Goal: Contribute content

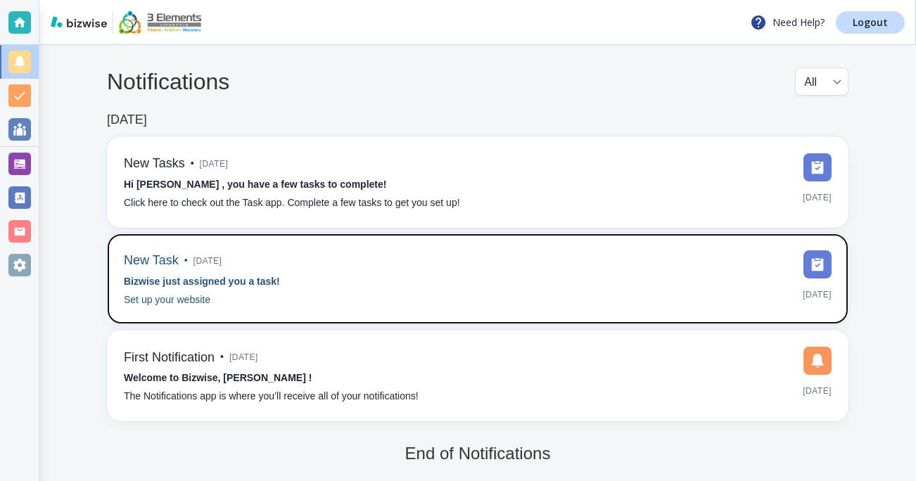
click at [167, 274] on p "Bizwise just assigned you a task!" at bounding box center [202, 281] width 156 height 15
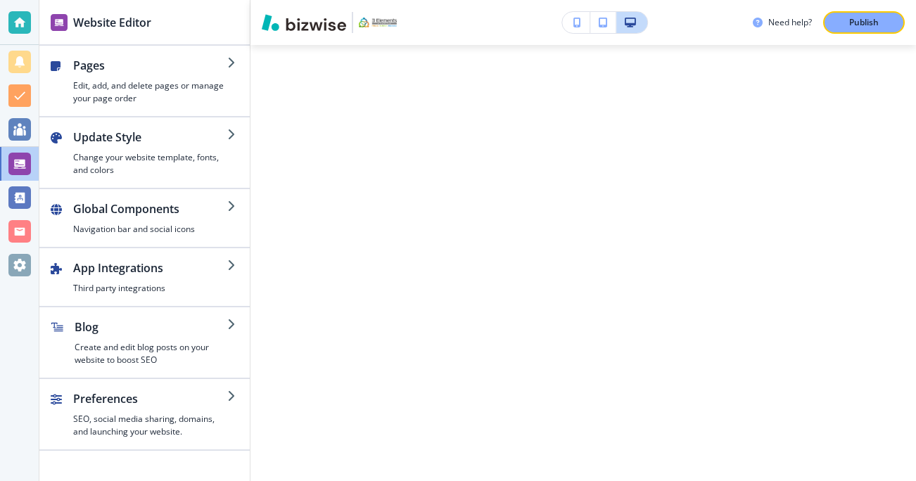
scroll to position [6190, 0]
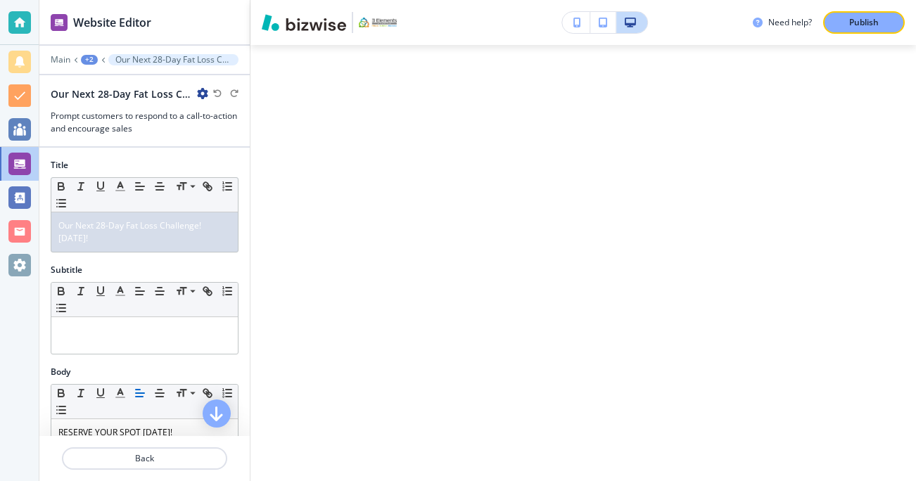
scroll to position [6267, 0]
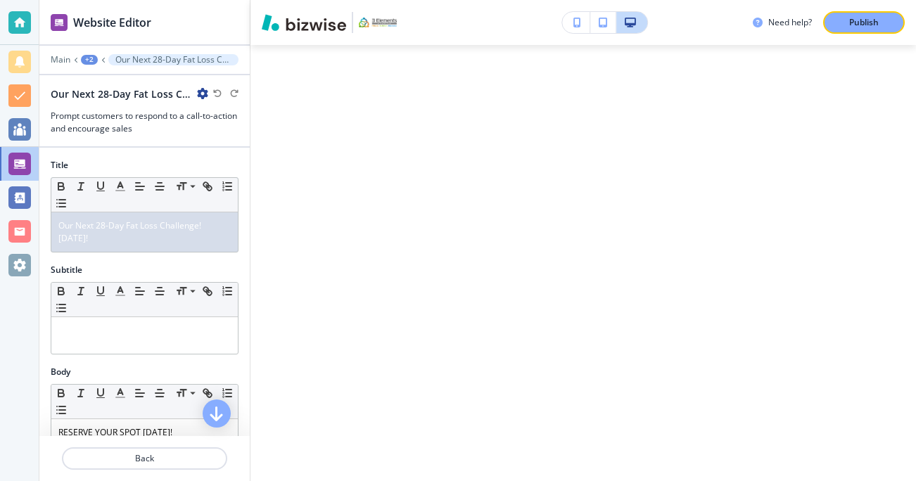
click at [21, 158] on div at bounding box center [19, 164] width 23 height 23
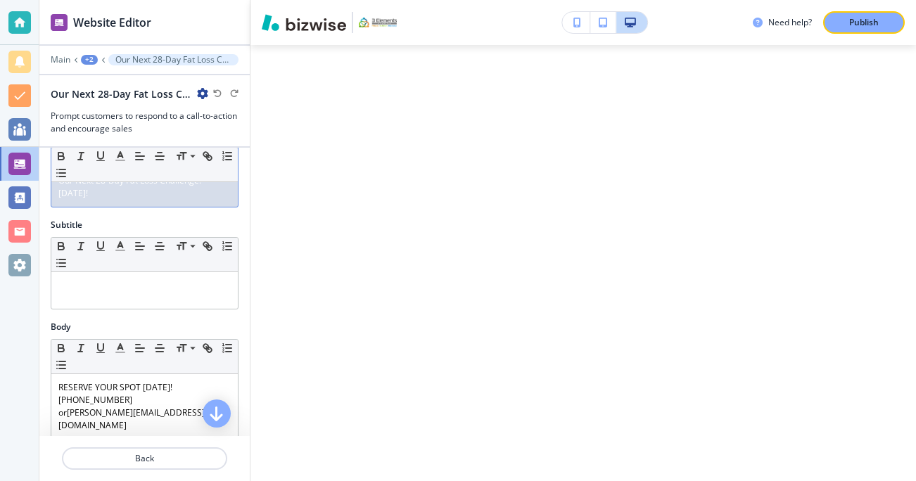
scroll to position [0, 0]
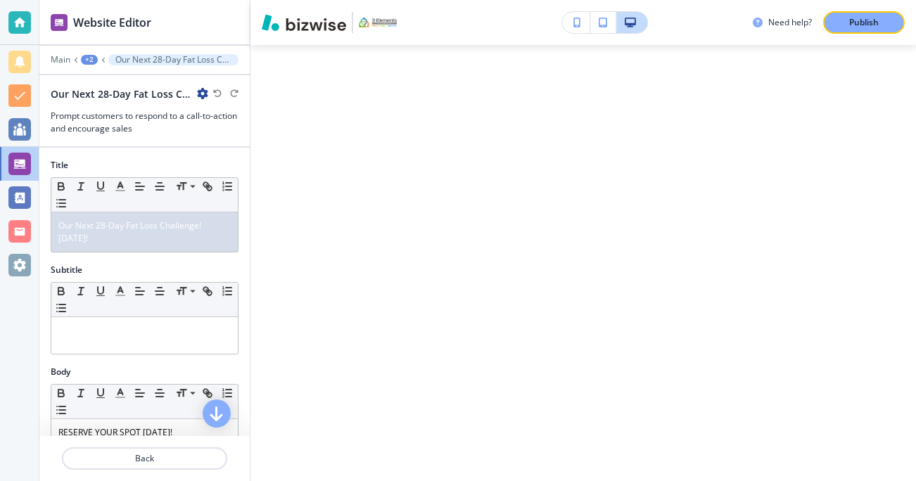
click at [20, 157] on div at bounding box center [19, 164] width 23 height 23
click at [88, 239] on span "[DATE]!" at bounding box center [73, 238] width 30 height 12
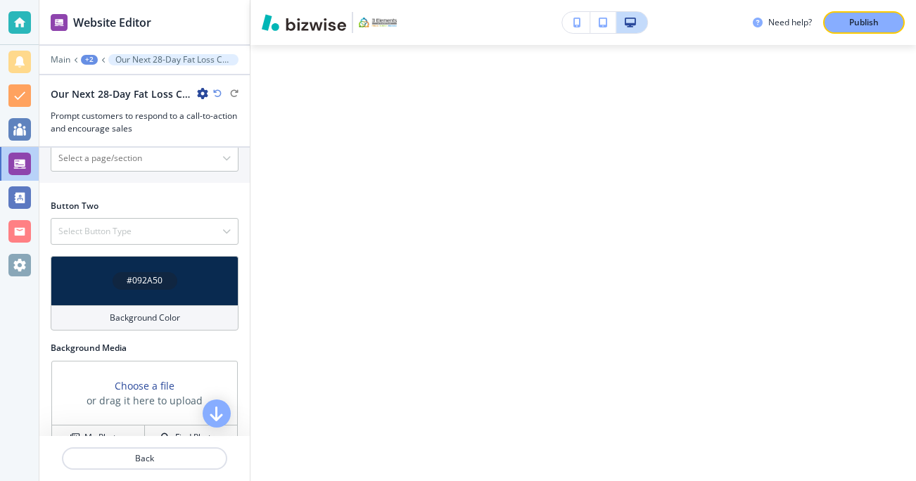
scroll to position [628, 0]
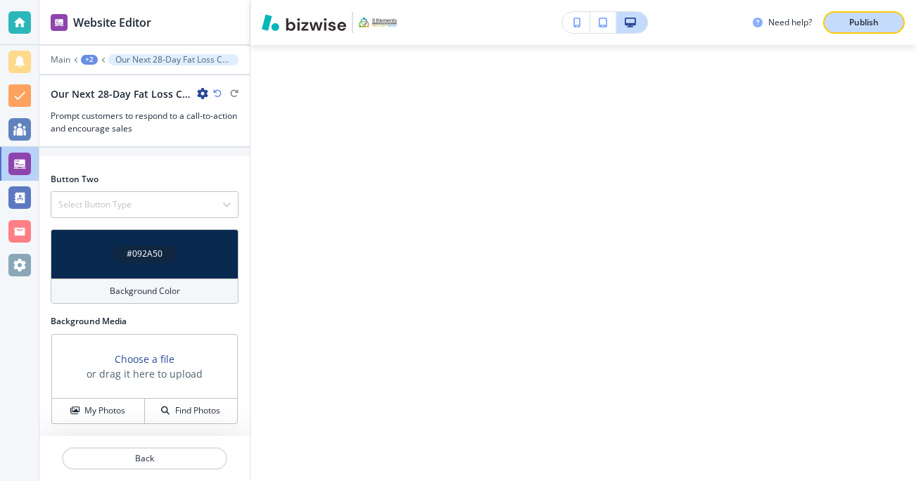
click at [869, 21] on p "Publish" at bounding box center [864, 22] width 30 height 13
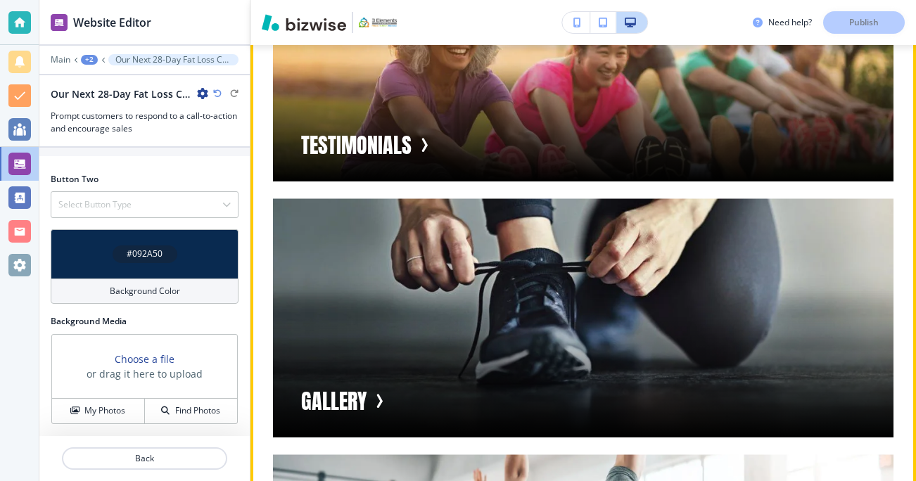
scroll to position [15156, 0]
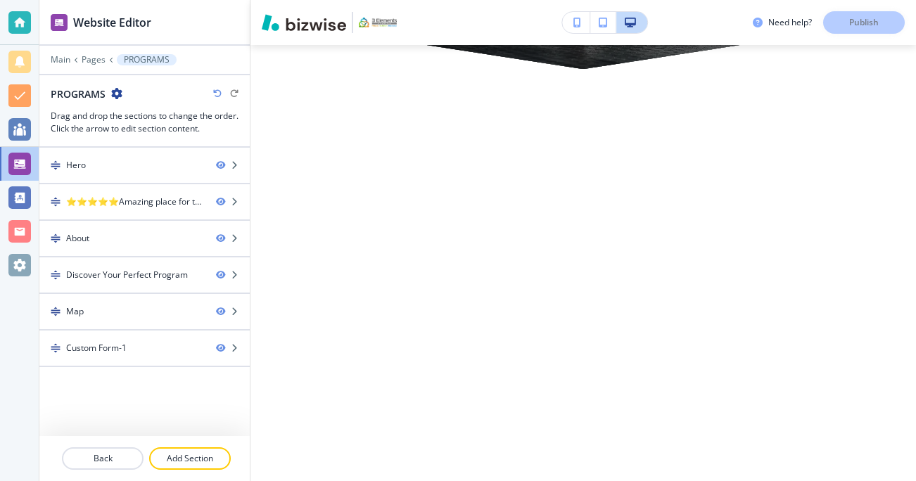
scroll to position [3210, 0]
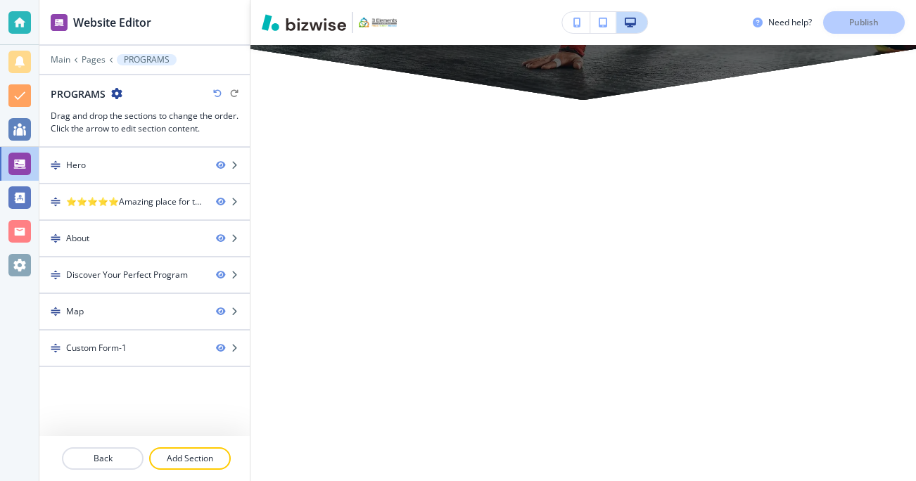
scroll to position [3198, 0]
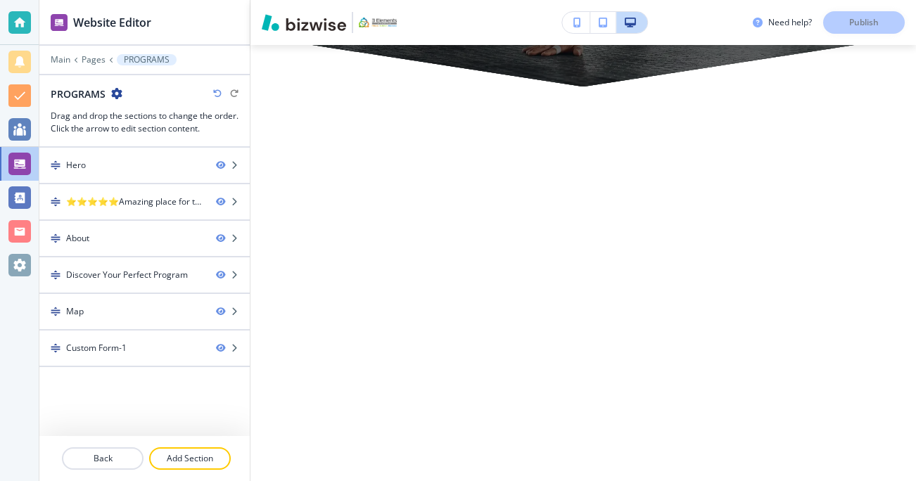
click at [19, 160] on div at bounding box center [19, 164] width 23 height 23
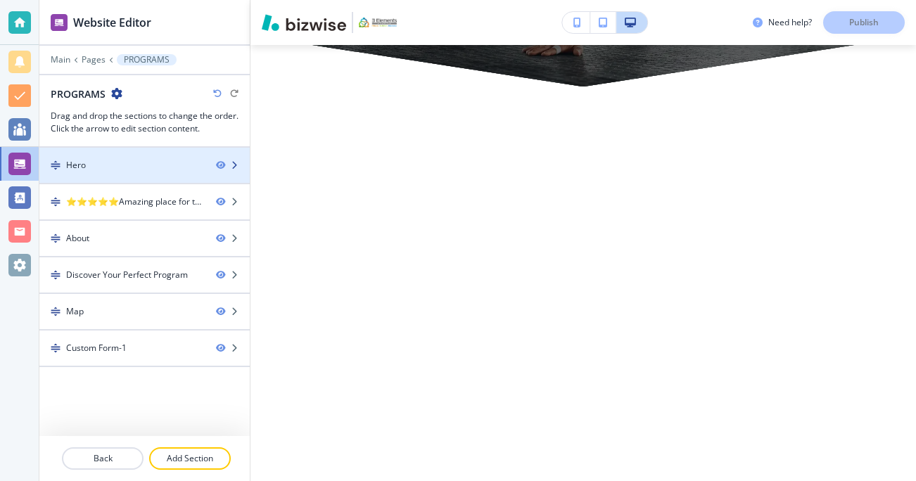
click at [238, 166] on div at bounding box center [233, 165] width 34 height 8
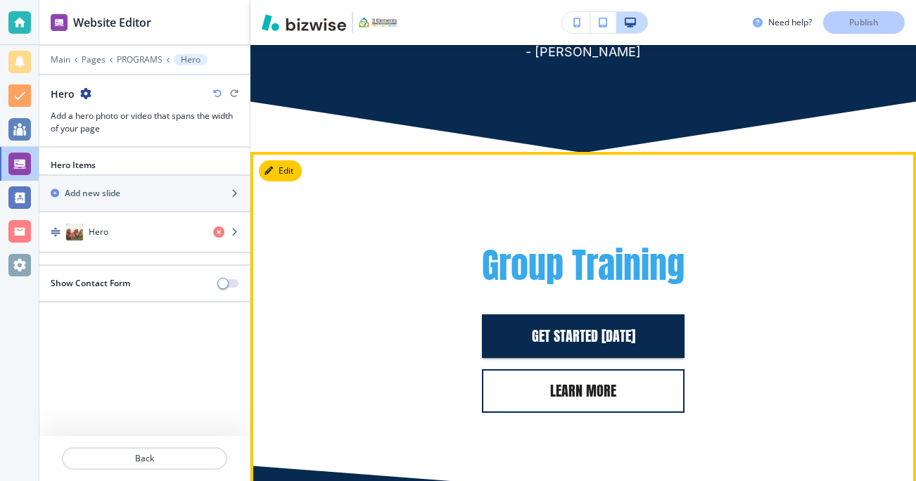
scroll to position [587, 0]
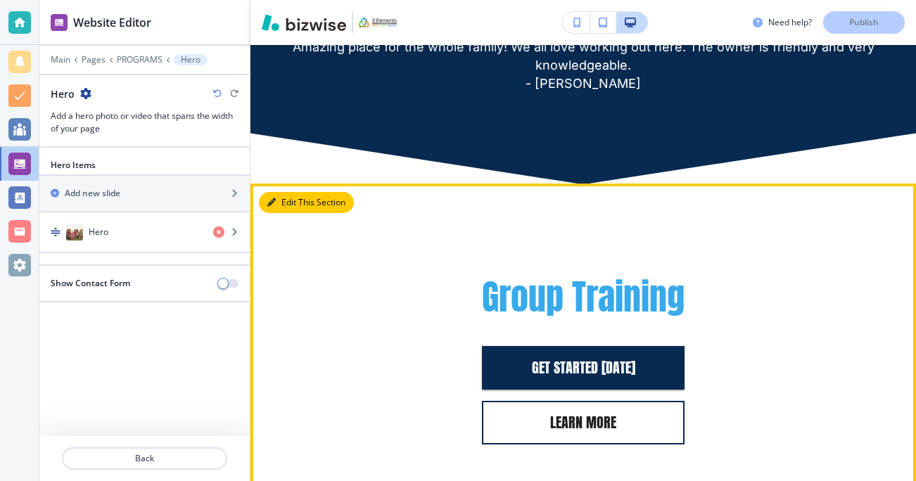
click at [285, 200] on button "Edit This Section" at bounding box center [306, 202] width 95 height 21
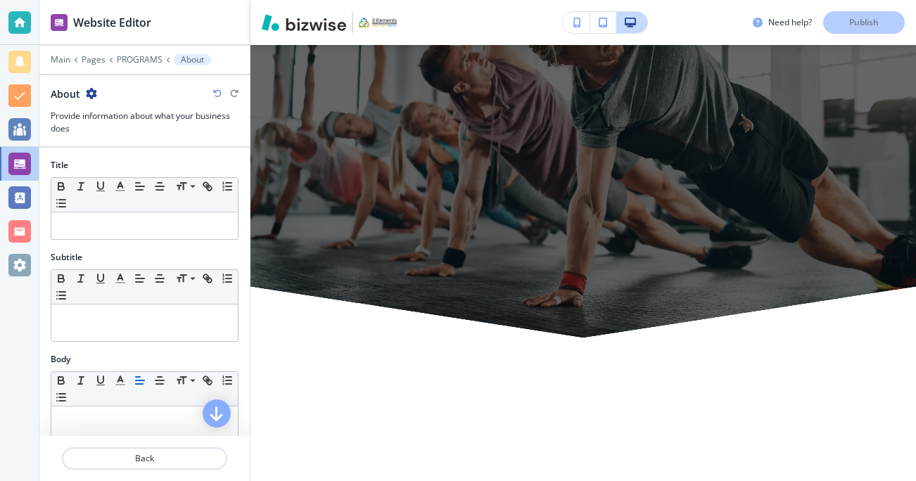
scroll to position [3219, 0]
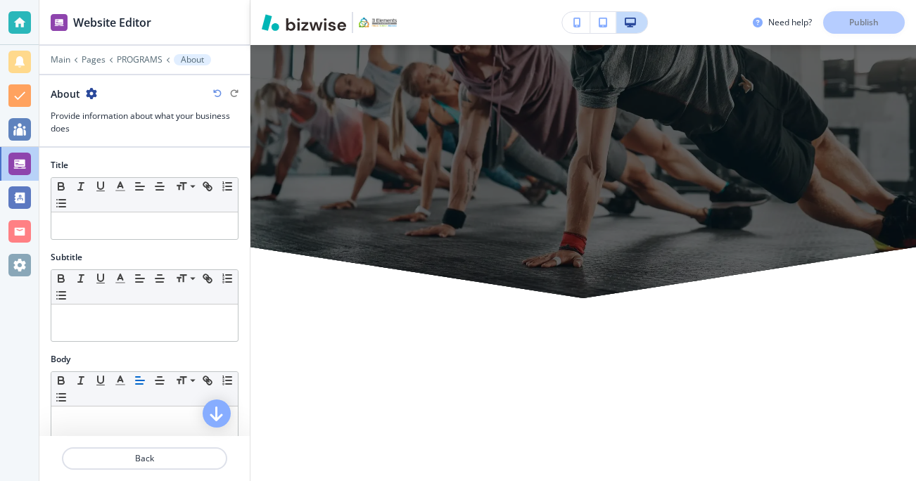
click at [18, 162] on div at bounding box center [19, 164] width 23 height 23
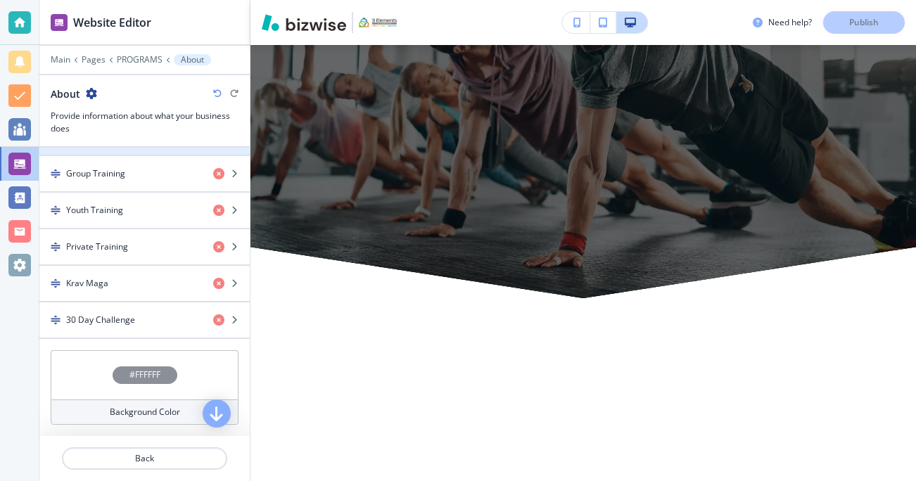
scroll to position [499, 0]
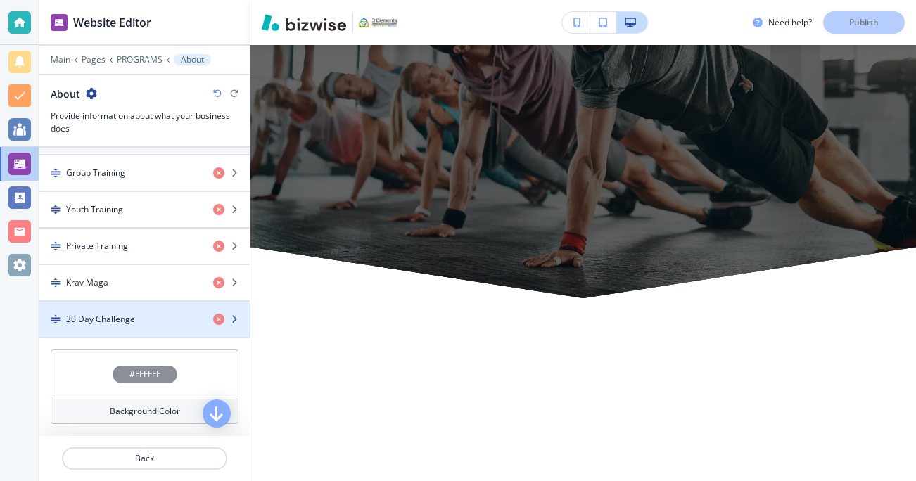
click at [235, 316] on icon "button" at bounding box center [234, 319] width 8 height 8
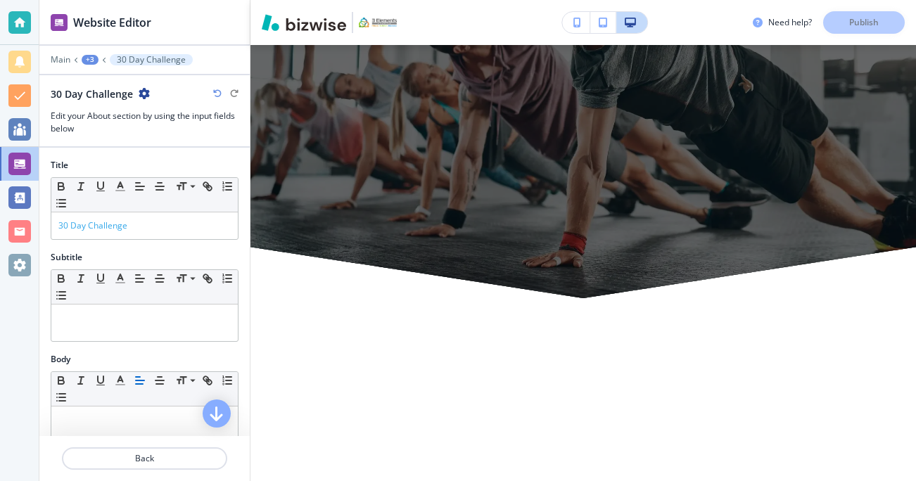
scroll to position [3229, 0]
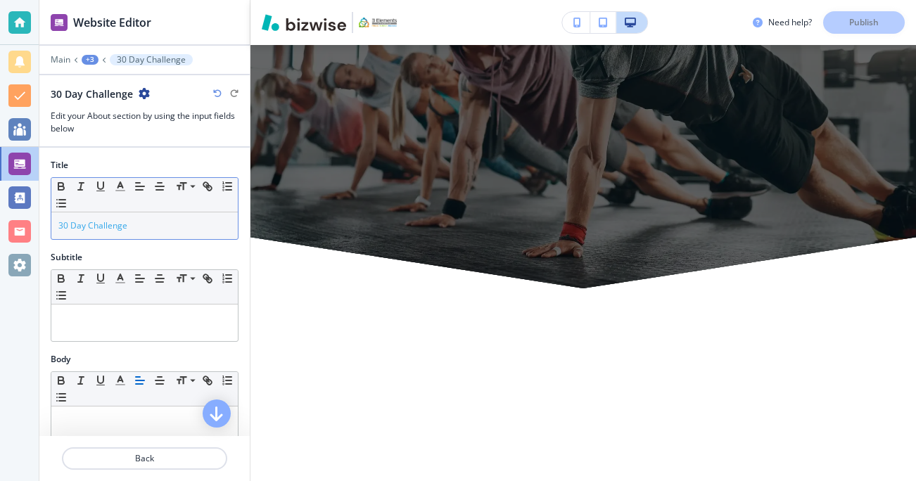
click at [68, 226] on span "30 Day Challenge" at bounding box center [92, 225] width 69 height 12
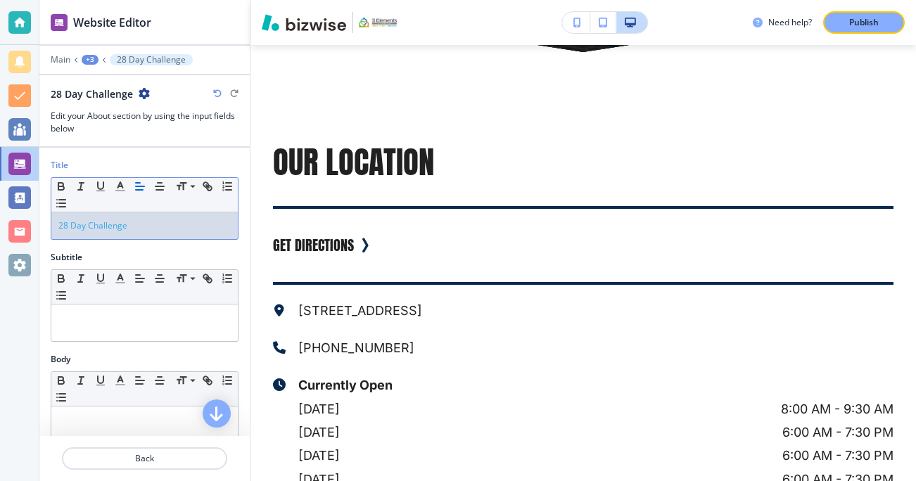
scroll to position [3464, 0]
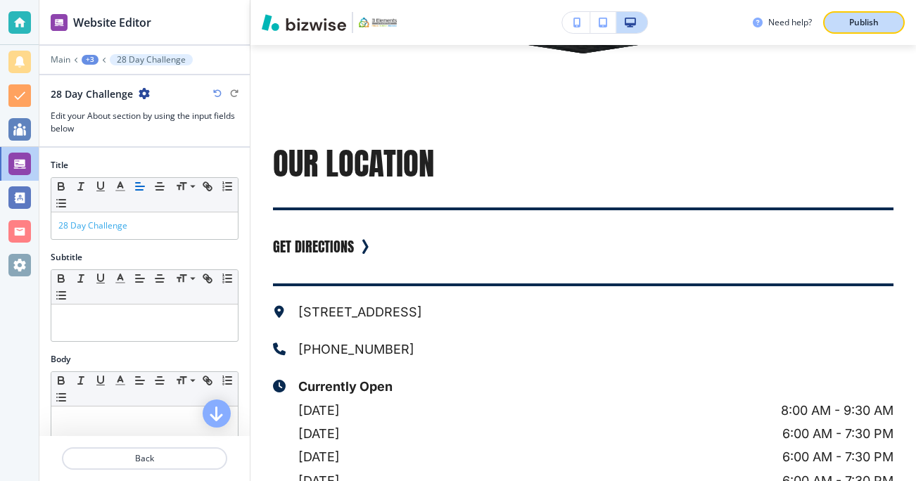
click at [853, 16] on p "Publish" at bounding box center [864, 22] width 30 height 13
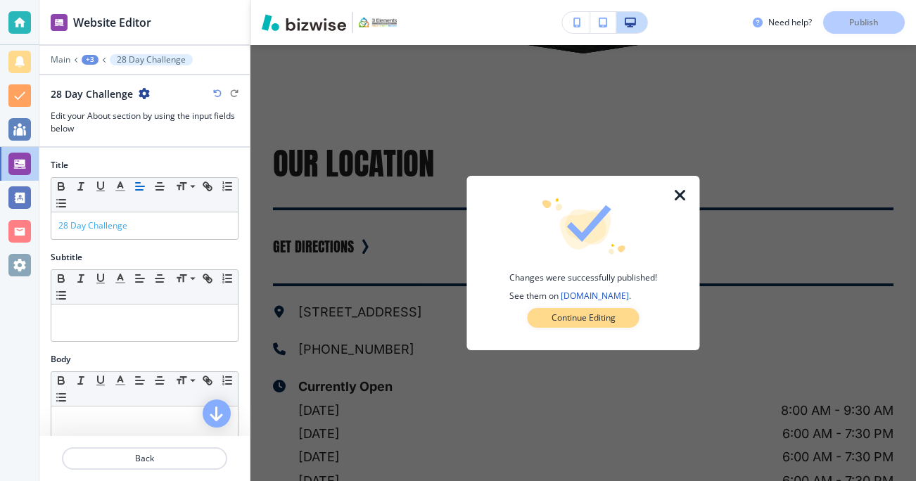
click at [588, 315] on p "Continue Editing" at bounding box center [583, 318] width 64 height 13
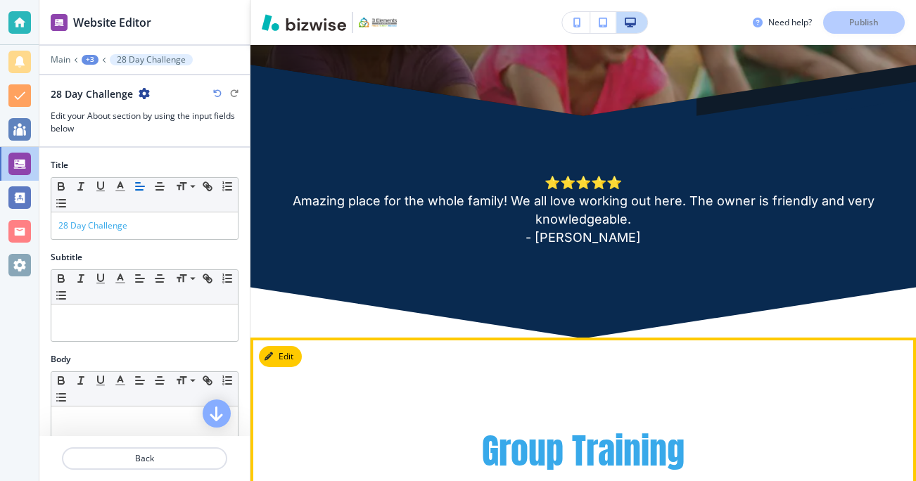
scroll to position [437, 0]
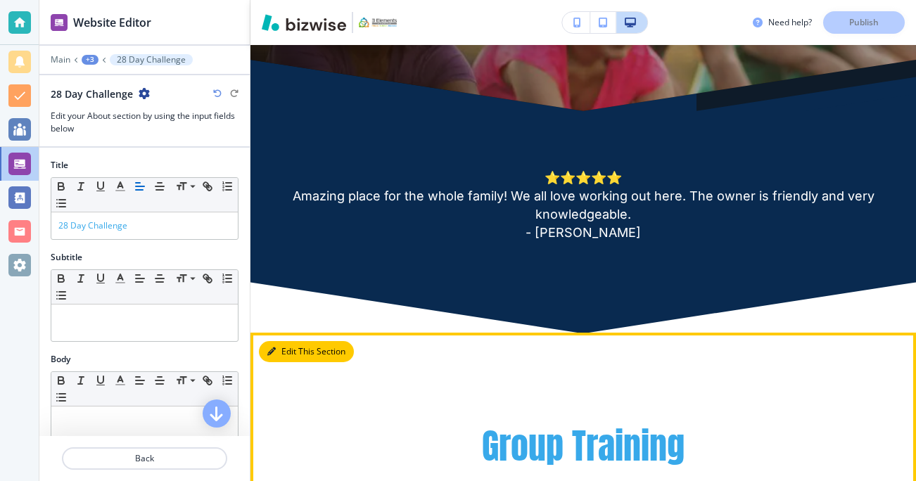
click at [283, 350] on button "Edit This Section" at bounding box center [306, 351] width 95 height 21
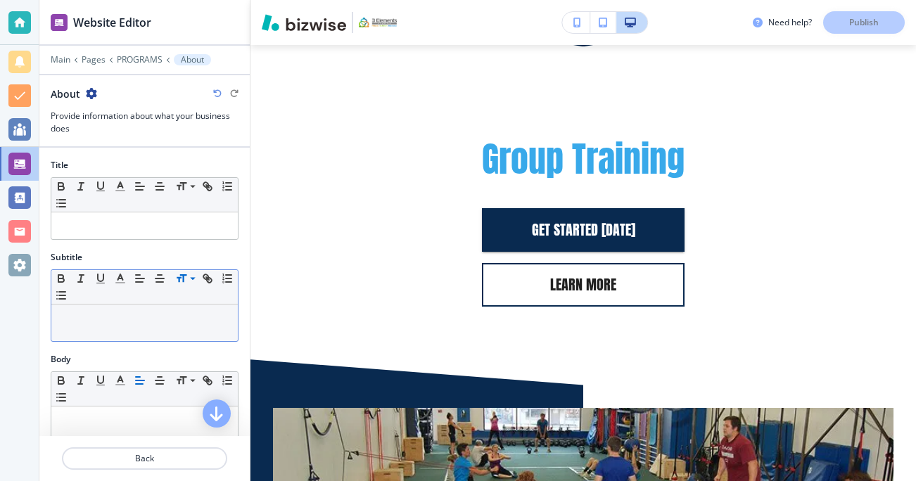
scroll to position [725, 0]
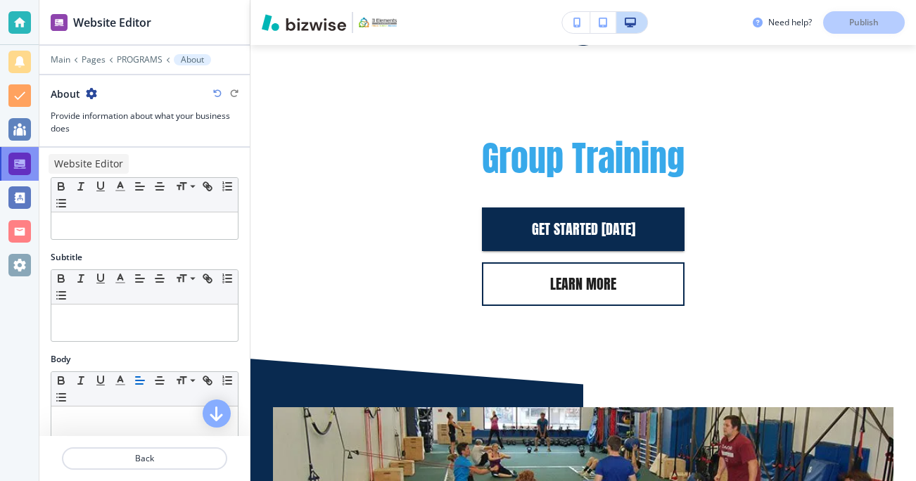
click at [15, 163] on div at bounding box center [19, 164] width 23 height 23
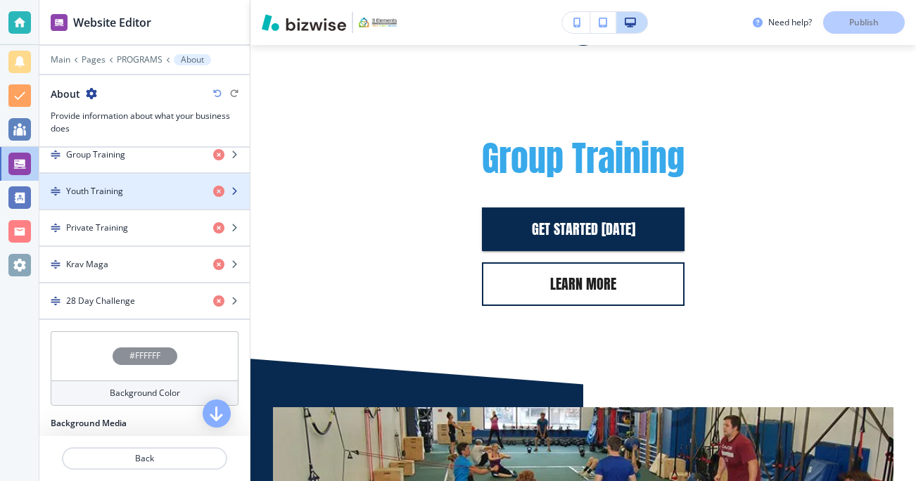
scroll to position [526, 0]
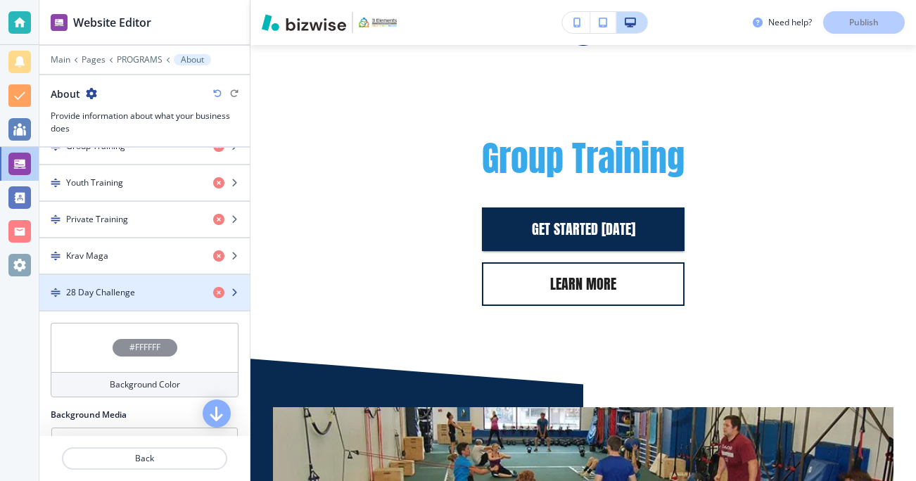
click at [235, 292] on icon "button" at bounding box center [234, 292] width 8 height 8
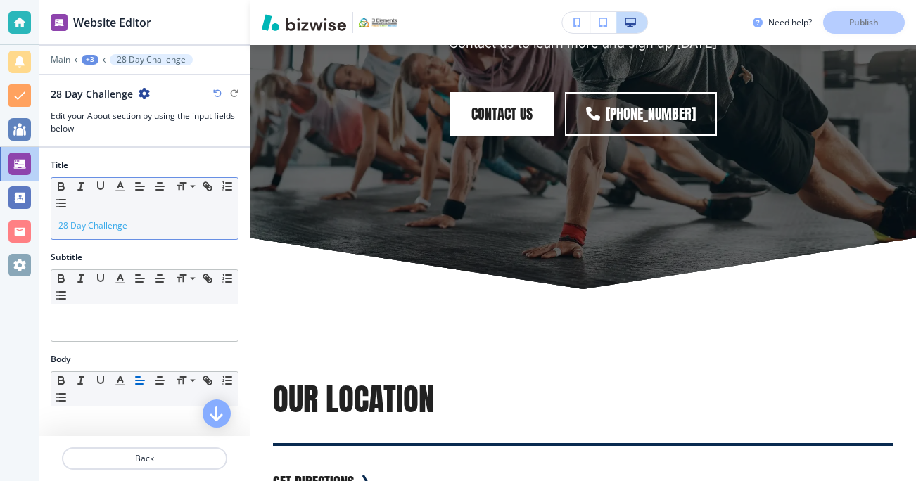
scroll to position [3229, 0]
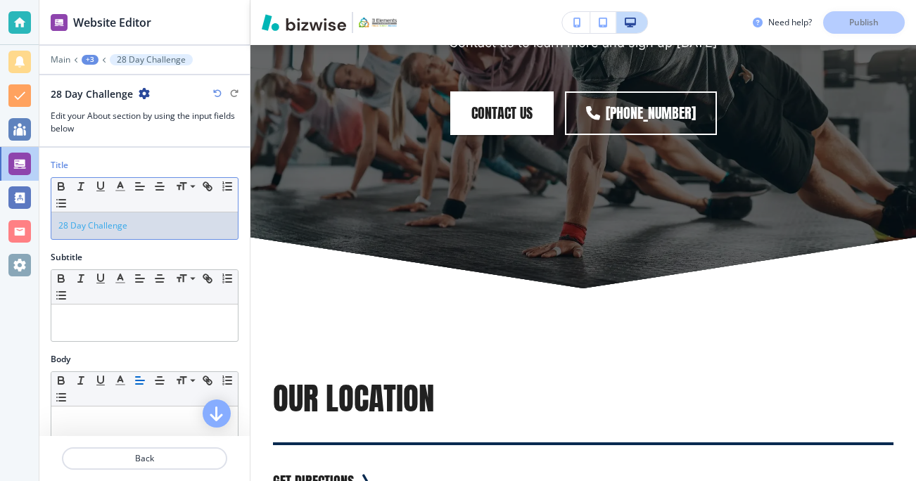
click at [87, 226] on span "28 Day Challenge" at bounding box center [92, 225] width 69 height 12
click at [850, 20] on p "Publish" at bounding box center [864, 22] width 30 height 13
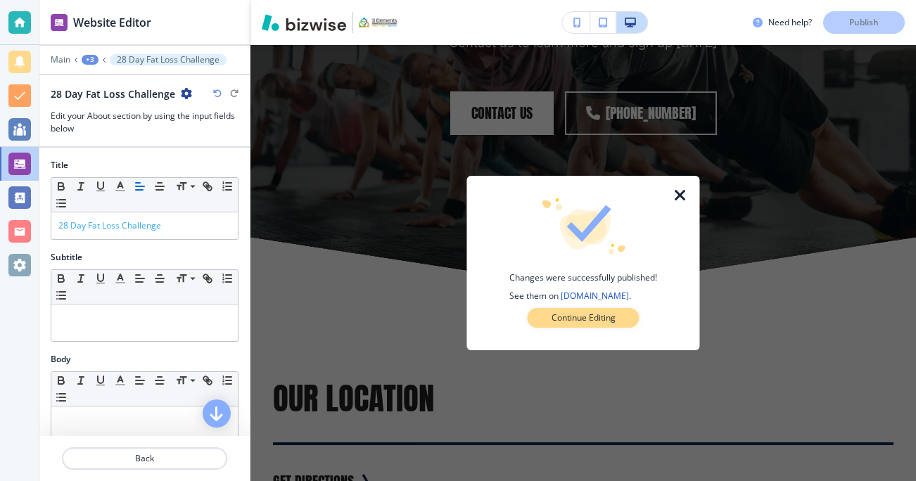
click at [557, 314] on p "Continue Editing" at bounding box center [583, 318] width 64 height 13
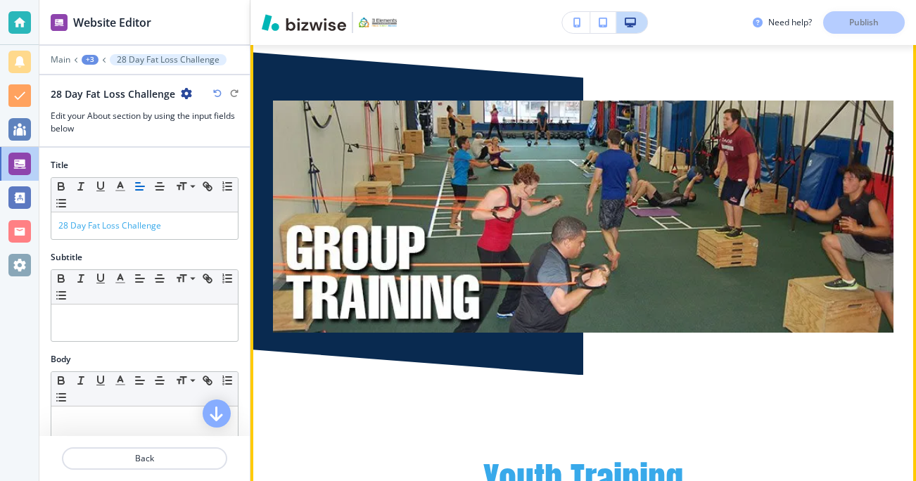
scroll to position [1002, 0]
